Goal: Information Seeking & Learning: Find specific fact

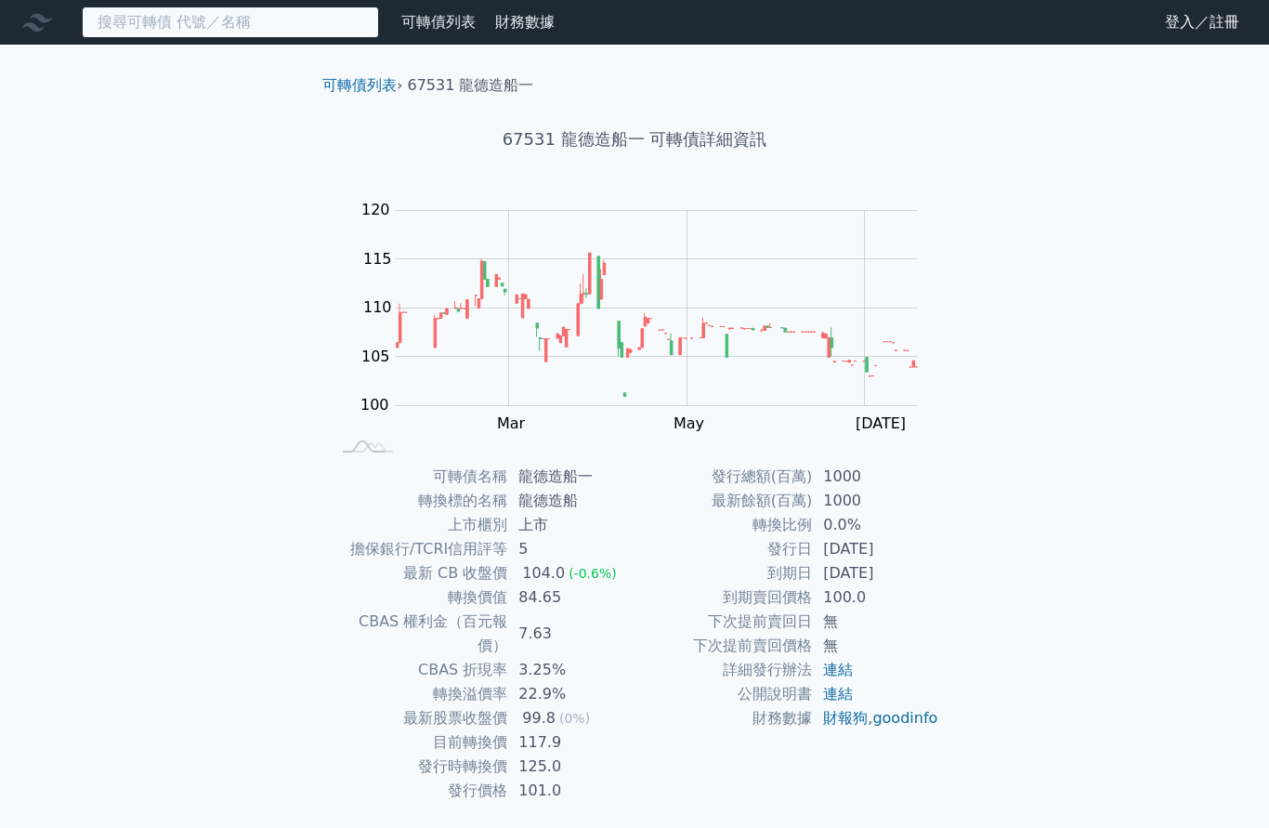
click at [195, 19] on input at bounding box center [230, 23] width 297 height 32
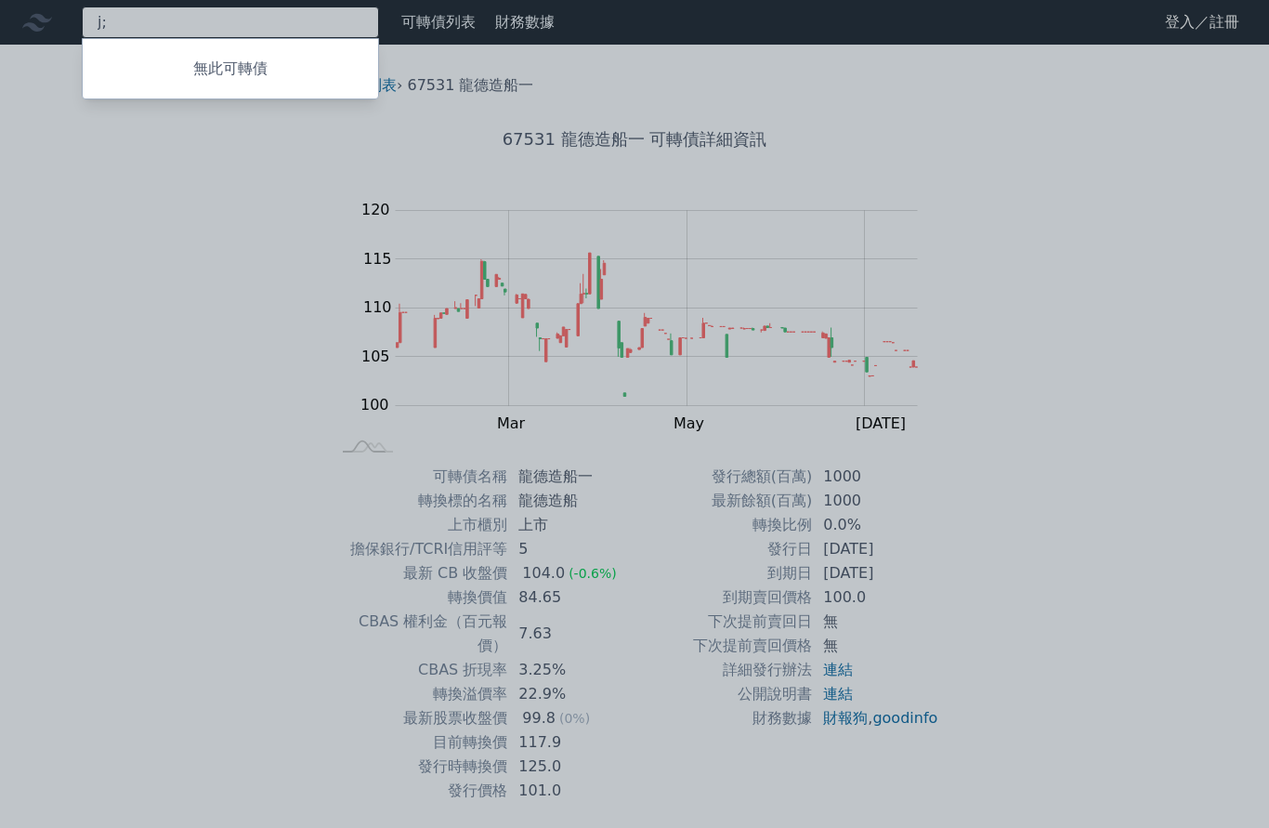
type input "j"
type input "旺矽"
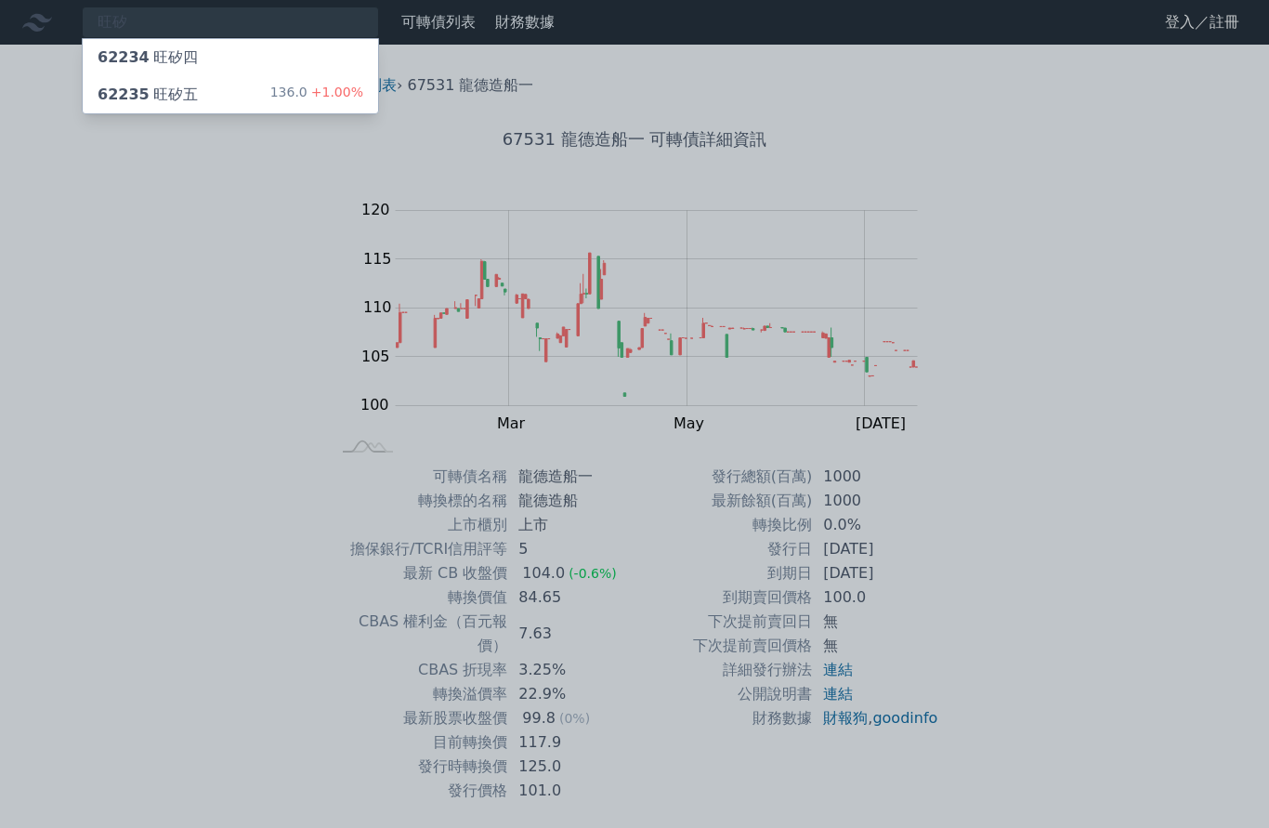
click at [249, 103] on div "62235 旺矽五 136.0 +1.00%" at bounding box center [230, 94] width 295 height 37
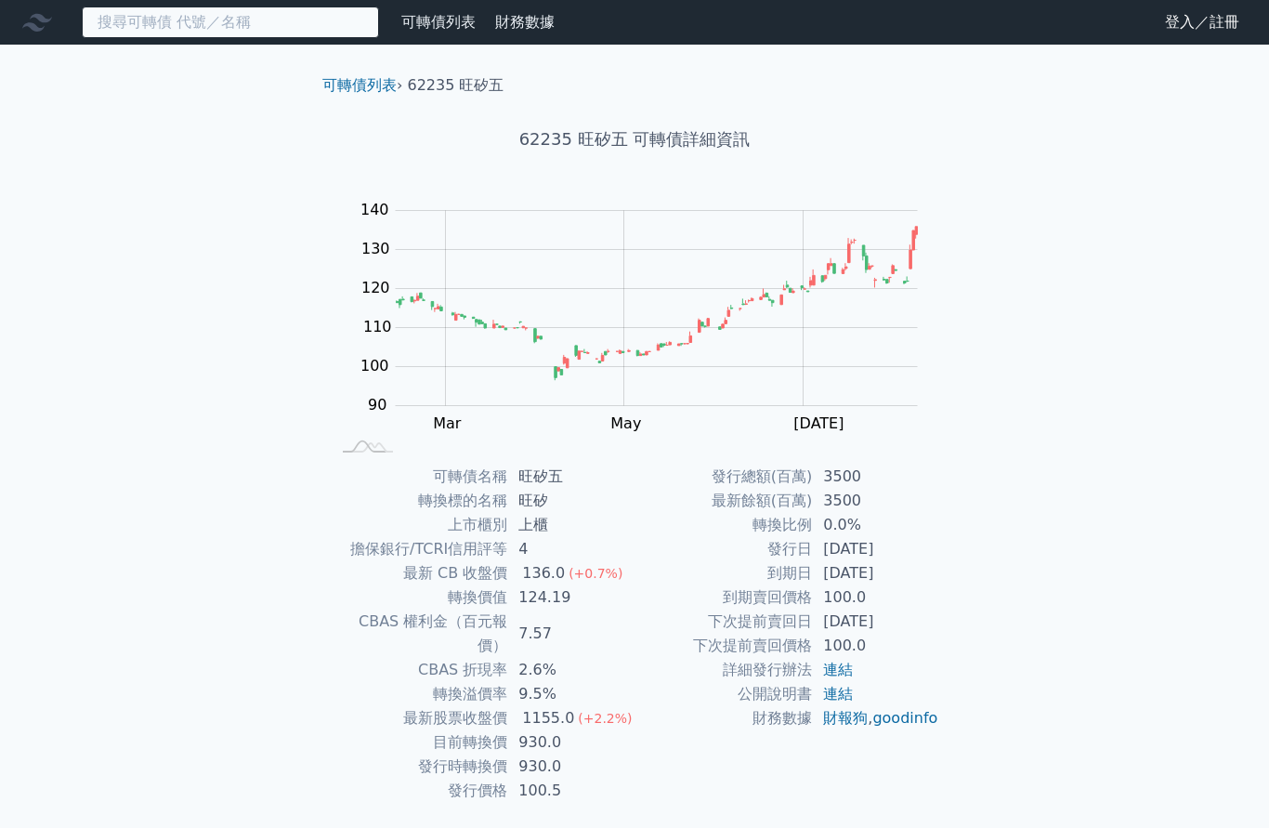
click at [217, 35] on input at bounding box center [230, 23] width 297 height 32
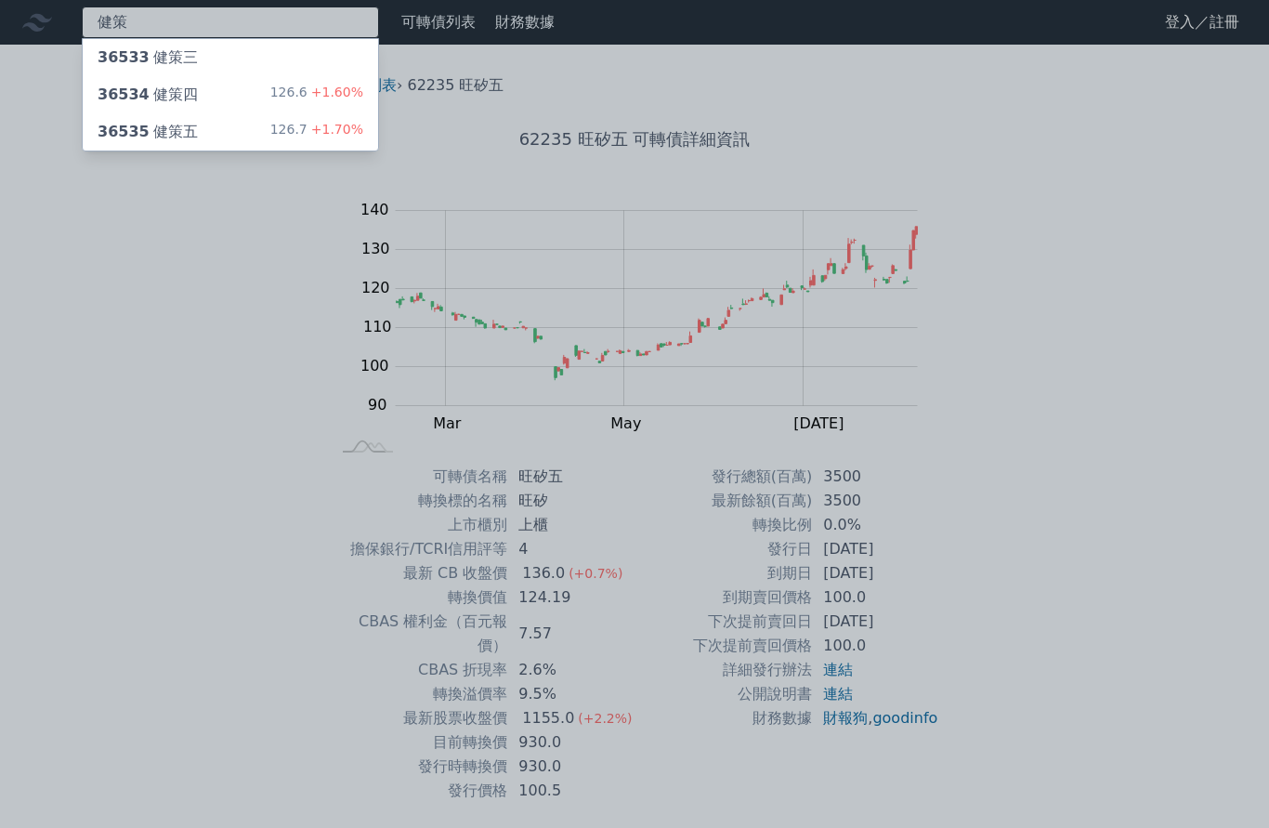
type input "健策"
click at [168, 101] on div "36534 健策四" at bounding box center [148, 95] width 100 height 22
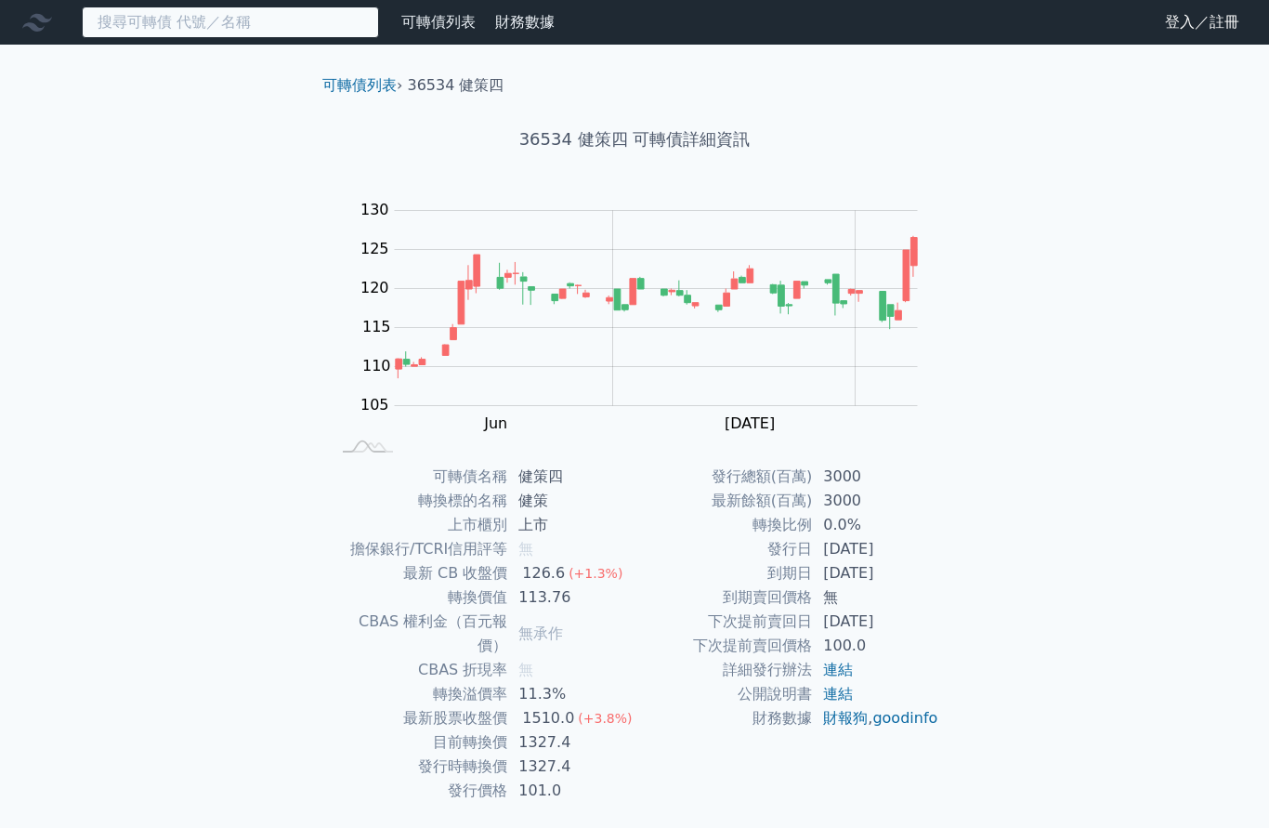
click at [208, 20] on input at bounding box center [230, 23] width 297 height 32
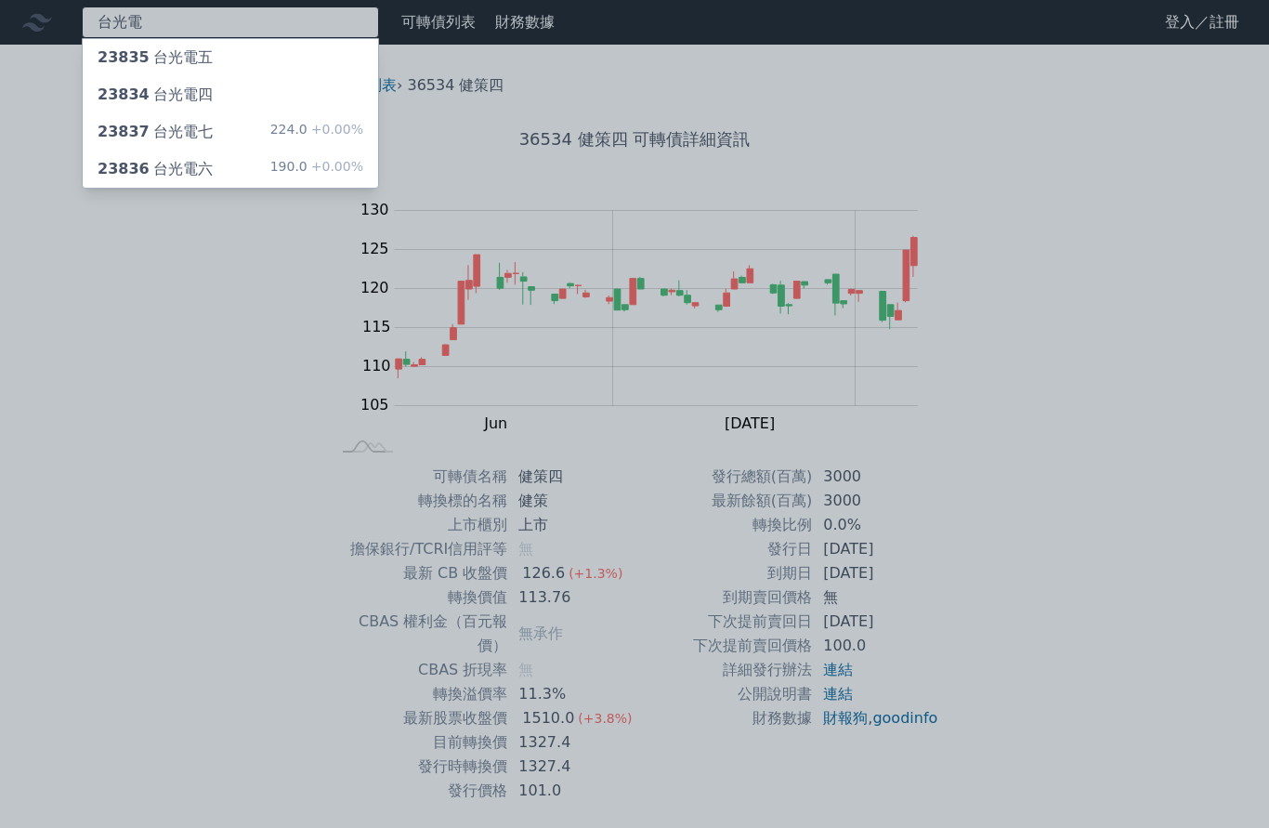
type input "台光電"
click at [150, 142] on div "23837 台光電七" at bounding box center [155, 132] width 115 height 22
